Goal: Transaction & Acquisition: Complete application form

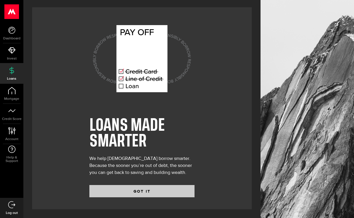
click at [133, 193] on button "GOT IT" at bounding box center [141, 191] width 105 height 12
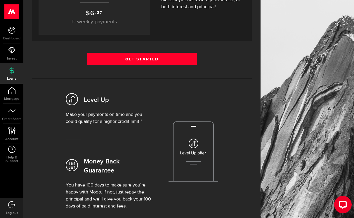
scroll to position [148, 0]
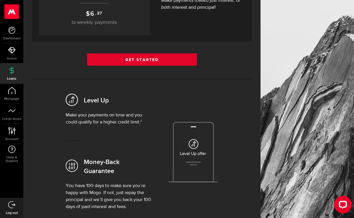
click at [122, 62] on link "Get Started" at bounding box center [142, 59] width 110 height 12
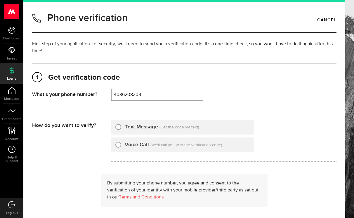
type input "4036208209"
click at [122, 126] on div "Text Message" at bounding box center [136, 127] width 43 height 8
click at [117, 126] on input "Text Message" at bounding box center [118, 126] width 6 height 6
radio input "true"
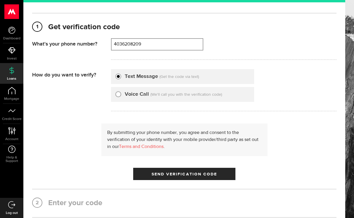
scroll to position [55, 0]
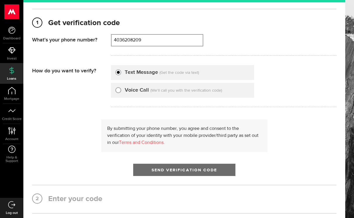
click at [151, 170] on button "Send Verification Code" at bounding box center [184, 170] width 102 height 12
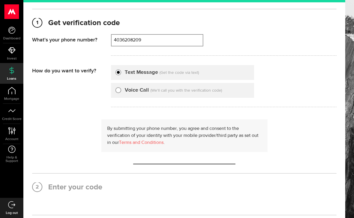
scroll to position [0, 0]
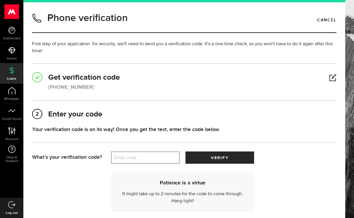
click at [146, 157] on label "Enter code" at bounding box center [145, 158] width 69 height 12
click at [146, 157] on input "Enter code" at bounding box center [145, 158] width 69 height 12
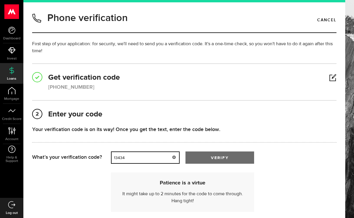
type input "13434"
click at [210, 158] on button "verify" at bounding box center [219, 158] width 69 height 12
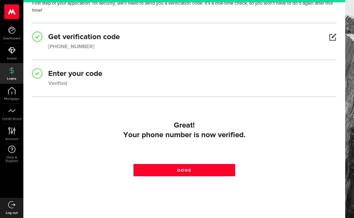
scroll to position [45, 0]
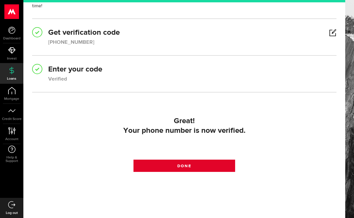
click at [202, 164] on link "Done" at bounding box center [183, 166] width 101 height 12
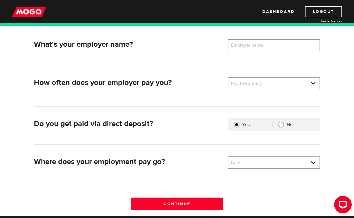
scroll to position [86, 0]
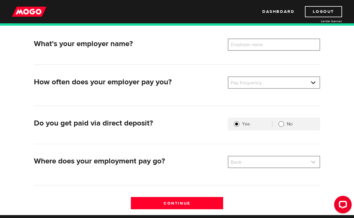
click at [247, 157] on link at bounding box center [273, 162] width 91 height 11
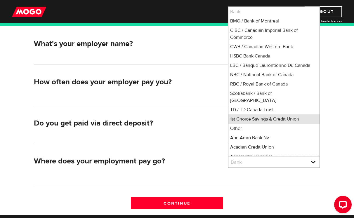
scroll to position [8, 0]
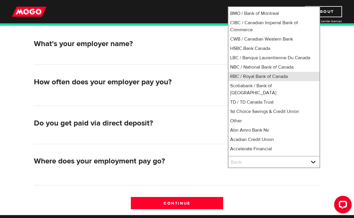
click at [249, 79] on li "RBC / Royal Bank of Canada" at bounding box center [273, 76] width 91 height 9
select select "8"
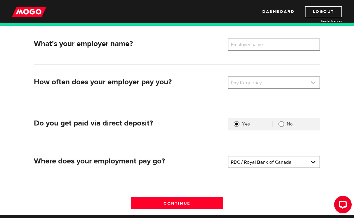
click at [247, 83] on link at bounding box center [273, 82] width 91 height 11
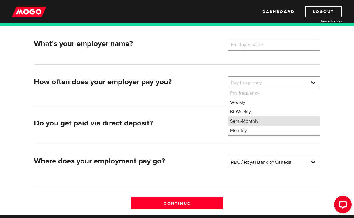
click at [246, 119] on li "Semi-Monthly" at bounding box center [273, 121] width 91 height 9
select select "3"
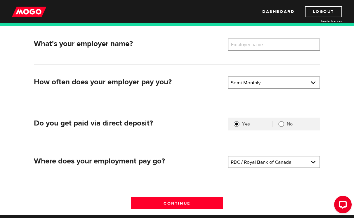
click at [251, 49] on label "Employer name" at bounding box center [251, 45] width 47 height 12
click at [251, 49] on input "Employer name" at bounding box center [274, 45] width 92 height 12
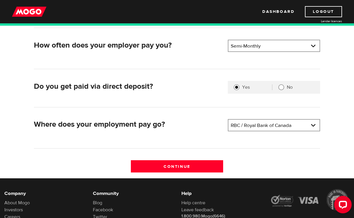
scroll to position [139, 0]
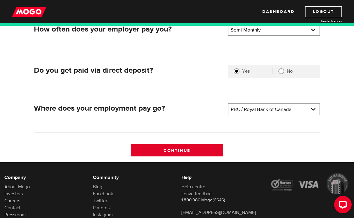
type input "Brownstone Asset Management"
click at [201, 148] on input "Continue" at bounding box center [177, 150] width 92 height 12
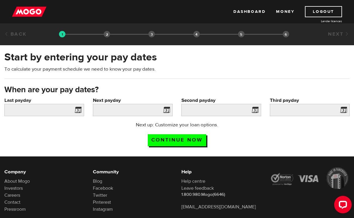
click at [78, 110] on span at bounding box center [76, 110] width 9 height 9
click at [57, 111] on input "Last payday" at bounding box center [44, 110] width 80 height 12
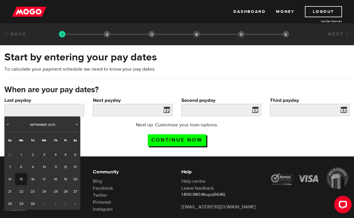
click at [22, 181] on link "15" at bounding box center [21, 179] width 12 height 12
type input "2025/09/15"
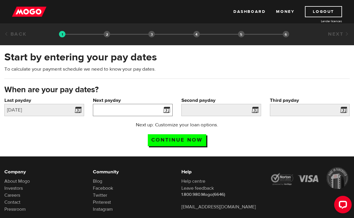
click at [124, 112] on input "Next payday" at bounding box center [133, 110] width 80 height 12
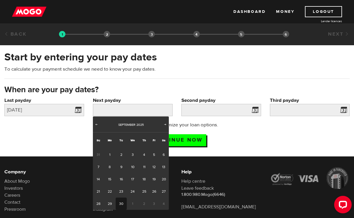
click at [121, 204] on link "30" at bounding box center [121, 204] width 11 height 12
type input "2025/09/30"
type input "2025/10/15"
type input "2025/10/30"
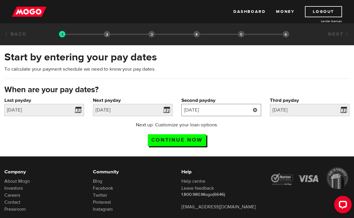
click at [230, 108] on input "2025/10/15" at bounding box center [221, 110] width 80 height 12
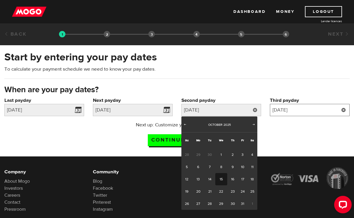
click at [316, 112] on input "2025/10/30" at bounding box center [310, 110] width 80 height 12
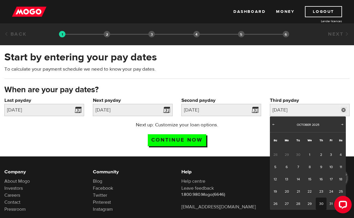
click at [331, 203] on div at bounding box center [341, 206] width 25 height 25
click at [330, 204] on div at bounding box center [341, 206] width 25 height 25
click at [168, 110] on link at bounding box center [167, 110] width 12 height 12
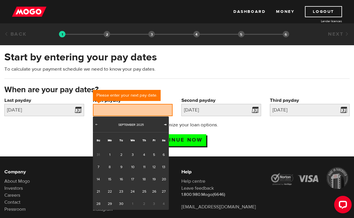
click at [164, 125] on span "Next" at bounding box center [165, 124] width 5 height 5
click at [133, 155] on link "1" at bounding box center [133, 155] width 12 height 12
type input "2025/10/01"
type input "2025/10/16"
type input "2025/10/31"
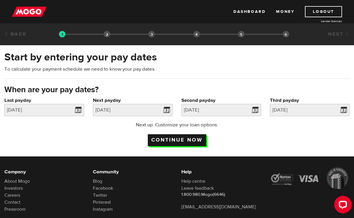
click at [194, 140] on input "Continue now" at bounding box center [177, 140] width 58 height 12
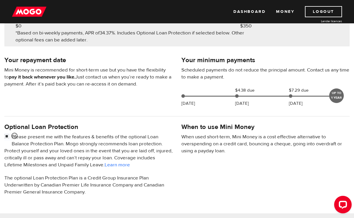
scroll to position [105, 0]
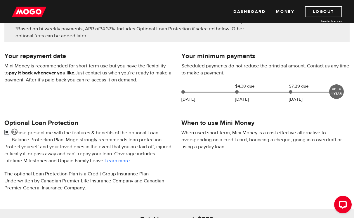
click at [6, 133] on input "checkbox" at bounding box center [7, 132] width 7 height 7
checkbox input "false"
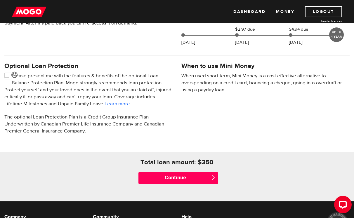
scroll to position [162, 0]
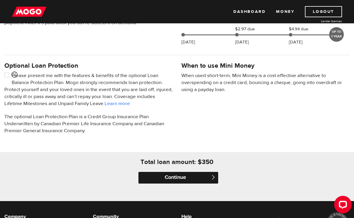
click at [185, 178] on input "Continue" at bounding box center [178, 178] width 80 height 12
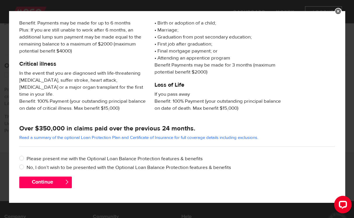
scroll to position [106, 0]
click at [56, 169] on label "No, I don’t wish to be presented with the Optional Loan Balance Protection feat…" at bounding box center [181, 167] width 308 height 7
click at [27, 169] on input "No, I don’t wish to be presented with the Optional Loan Balance Protection feat…" at bounding box center [22, 167] width 7 height 7
radio input "true"
click at [50, 183] on button "Continue" at bounding box center [45, 183] width 53 height 12
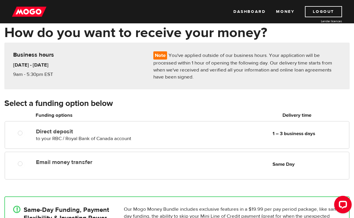
scroll to position [29, 0]
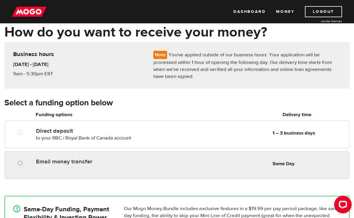
radio input "true"
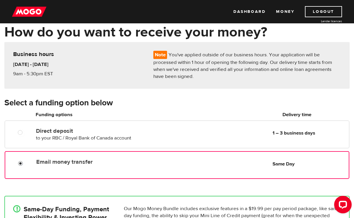
click at [21, 161] on input "Email money transfer" at bounding box center [21, 164] width 7 height 7
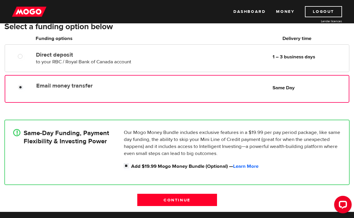
scroll to position [107, 0]
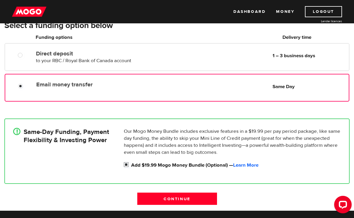
click at [127, 165] on input "Add $19.99 Mogo Money Bundle (Optional) — Learn More" at bounding box center [127, 165] width 7 height 7
checkbox input "false"
radio input "false"
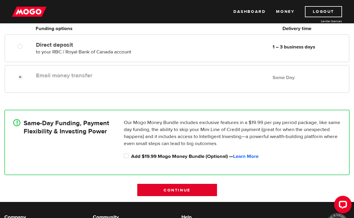
scroll to position [116, 0]
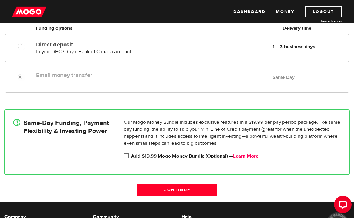
click at [241, 156] on link "Learn More" at bounding box center [245, 156] width 25 height 6
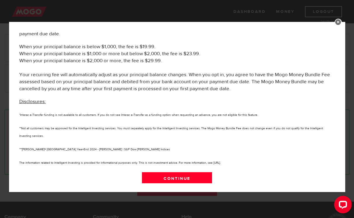
scroll to position [352, 0]
click at [336, 24] on link at bounding box center [338, 22] width 7 height 7
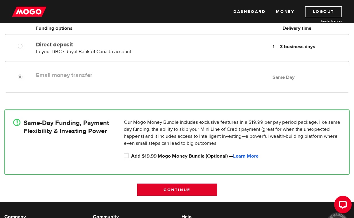
click at [191, 190] on input "Continue" at bounding box center [177, 190] width 80 height 12
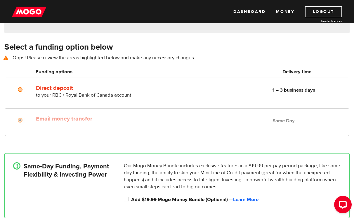
scroll to position [84, 0]
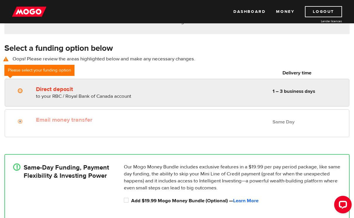
radio input "true"
click at [70, 89] on label "Direct deposit" at bounding box center [99, 89] width 127 height 7
click at [25, 89] on input "Direct deposit" at bounding box center [21, 91] width 7 height 7
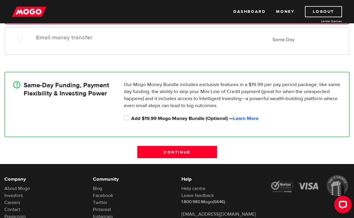
scroll to position [172, 0]
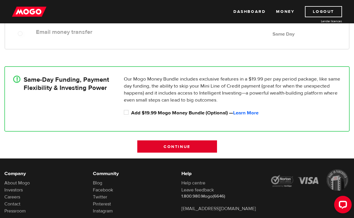
click at [147, 147] on input "Continue" at bounding box center [177, 146] width 80 height 12
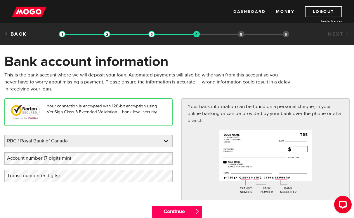
click at [240, 12] on link "Dashboard" at bounding box center [249, 11] width 32 height 11
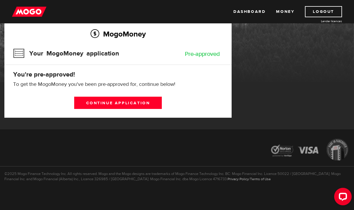
scroll to position [46, 0]
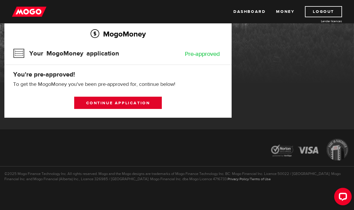
click at [130, 107] on link "Continue application" at bounding box center [117, 103] width 87 height 12
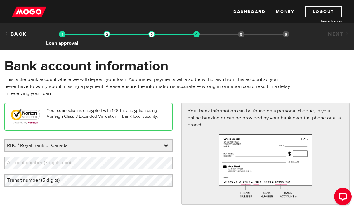
click at [62, 35] on img at bounding box center [62, 34] width 6 height 6
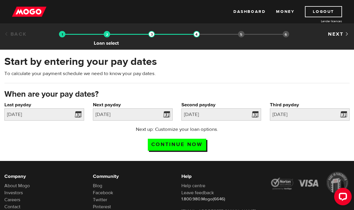
click at [108, 35] on img at bounding box center [107, 34] width 6 height 6
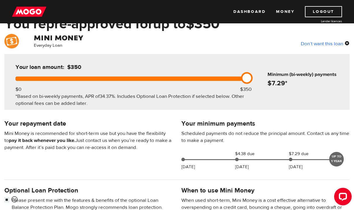
scroll to position [37, 0]
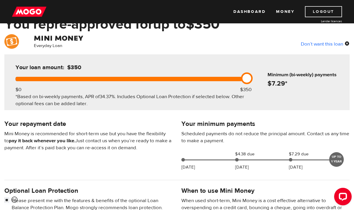
click at [318, 12] on link "Logout" at bounding box center [323, 11] width 37 height 11
